Goal: Transaction & Acquisition: Purchase product/service

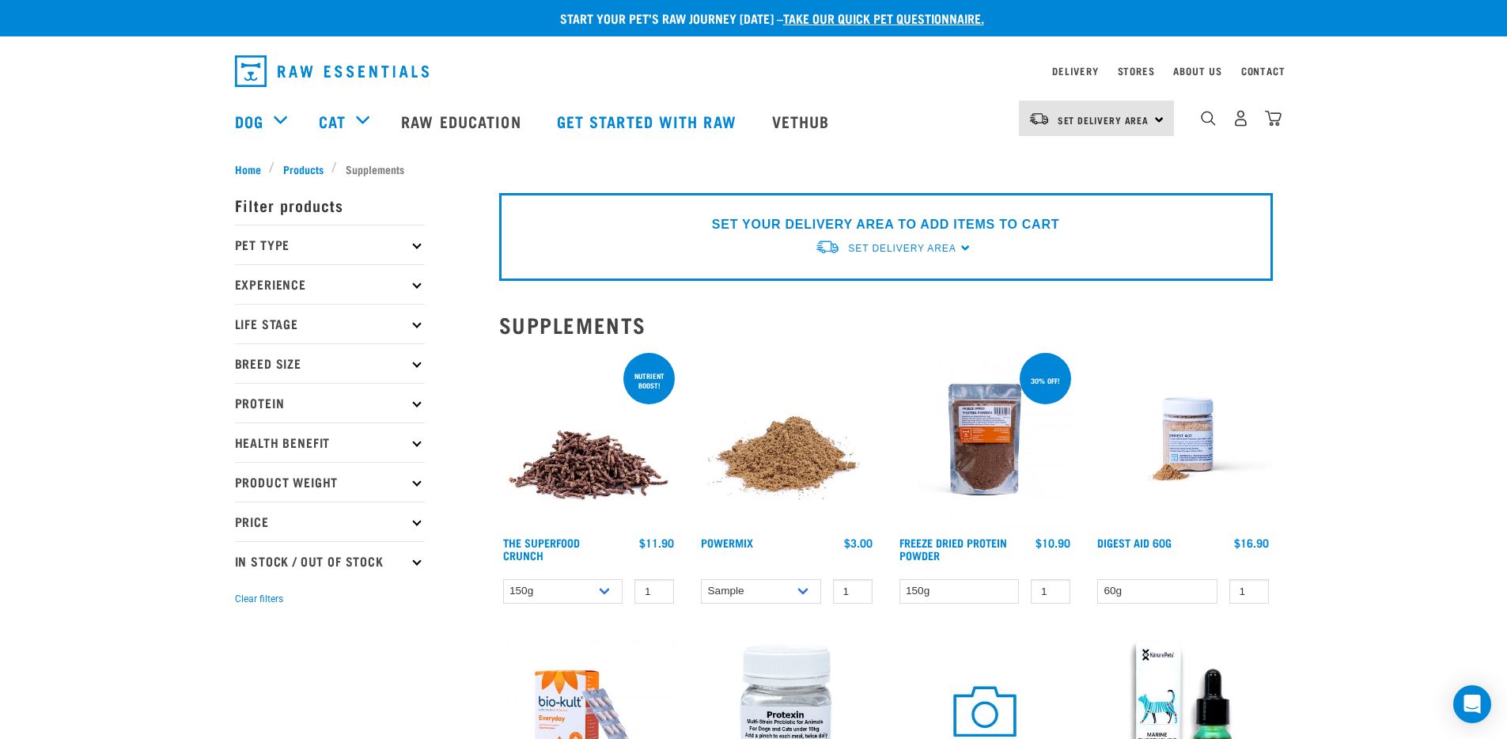
scroll to position [6, 0]
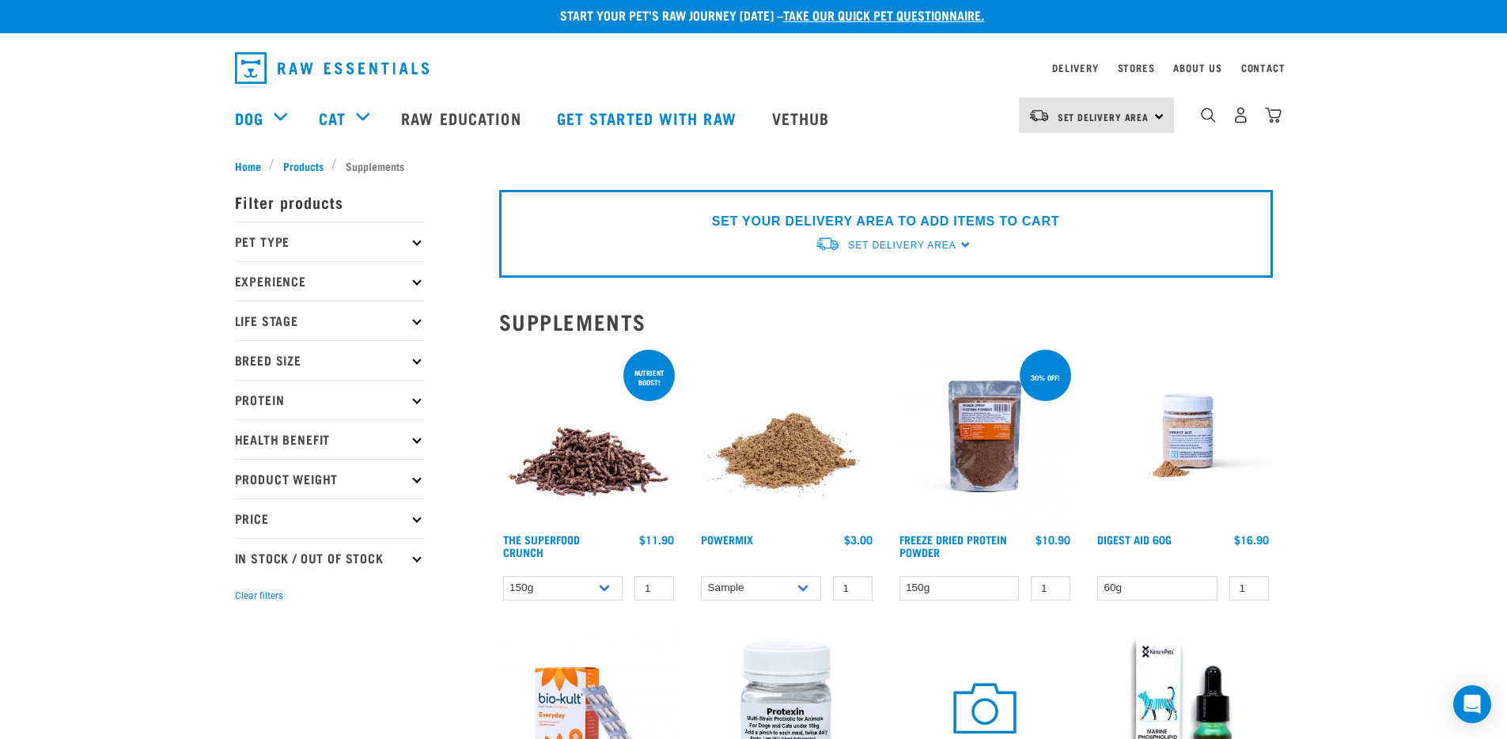
click at [1191, 446] on img at bounding box center [1183, 437] width 180 height 180
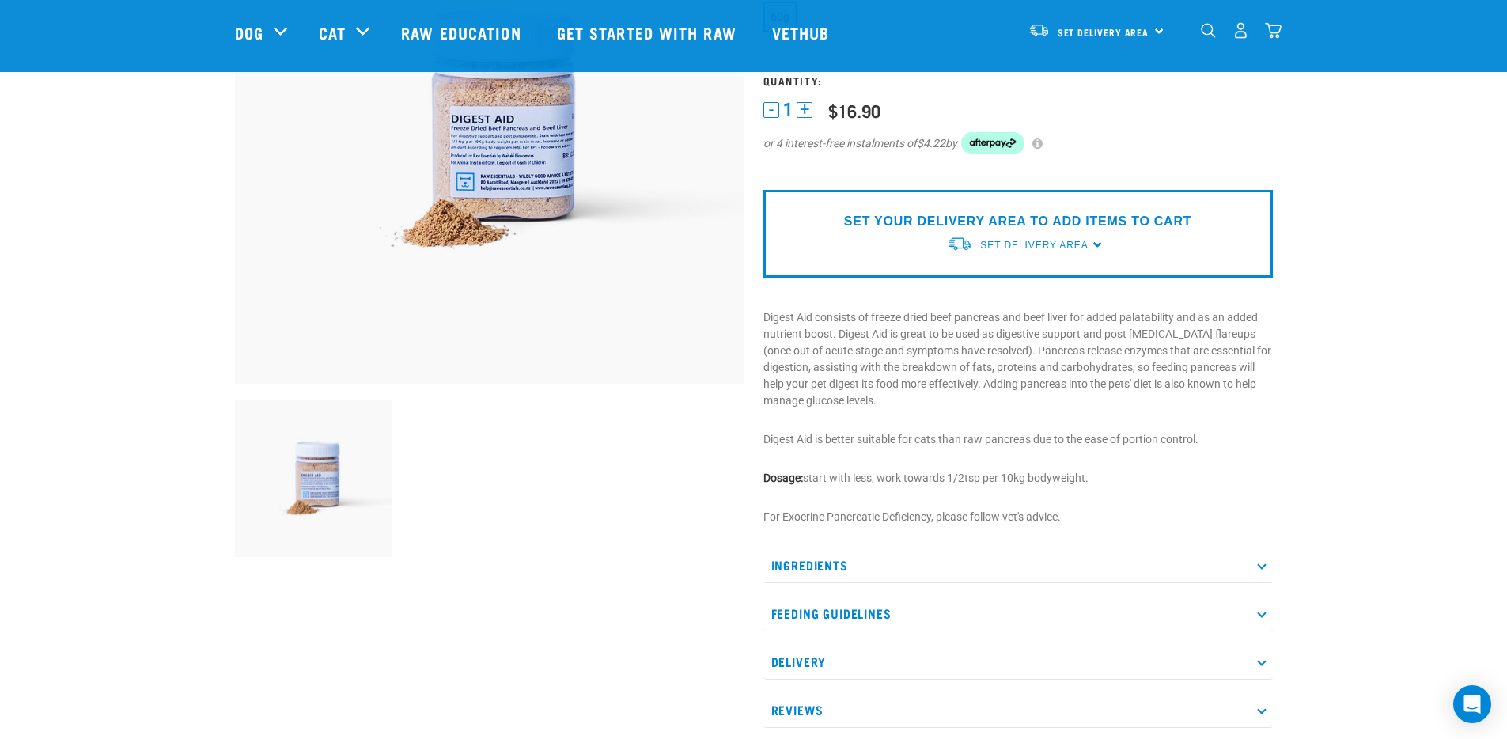
scroll to position [247, 0]
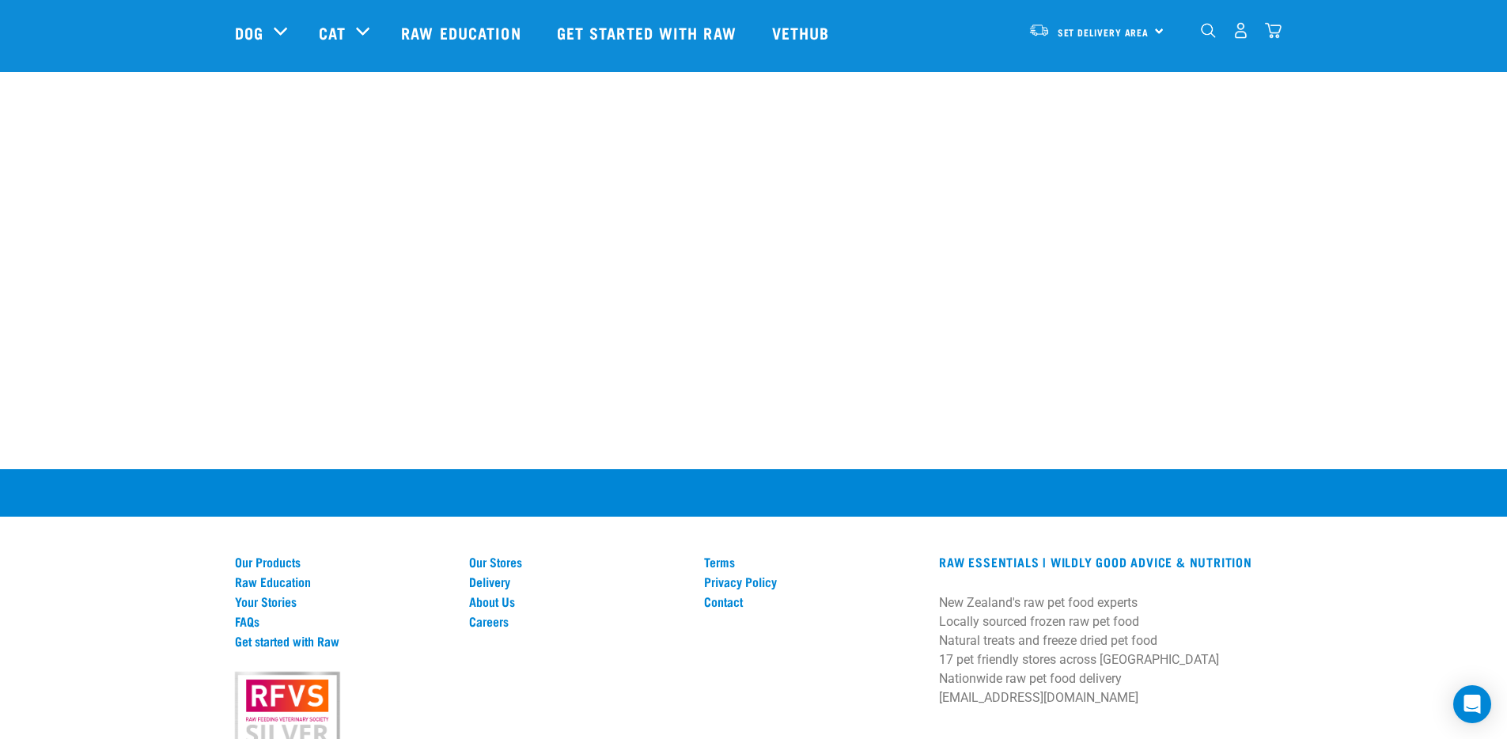
scroll to position [1821, 0]
